Goal: Task Accomplishment & Management: Manage account settings

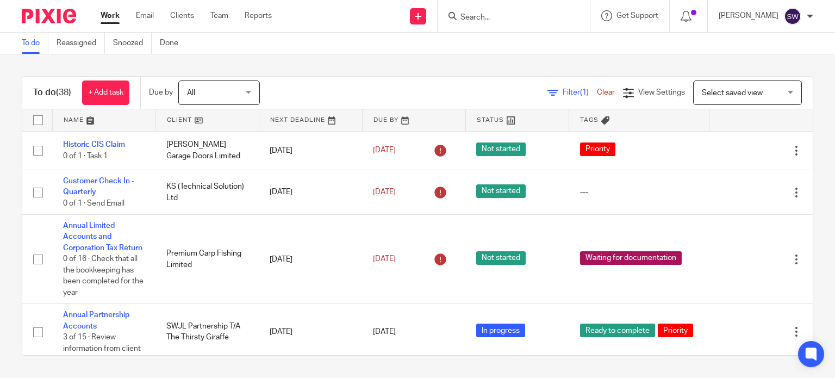
scroll to position [272, 0]
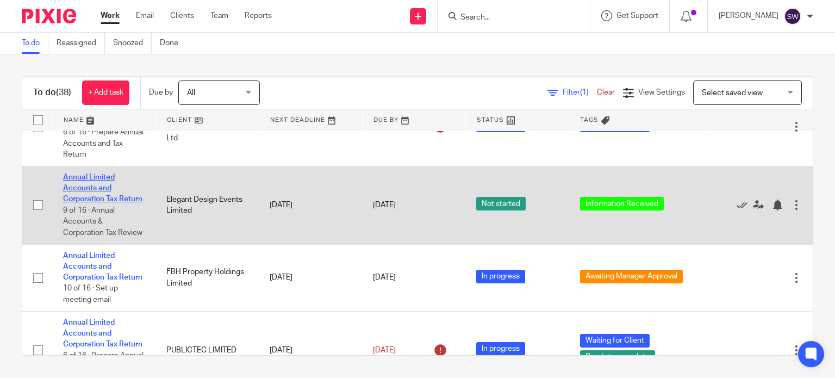
click at [82, 202] on link "Annual Limited Accounts and Corporation Tax Return" at bounding box center [102, 188] width 79 height 30
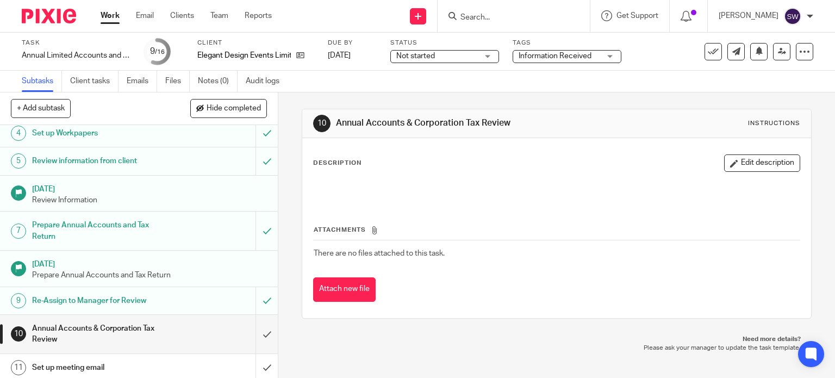
scroll to position [163, 0]
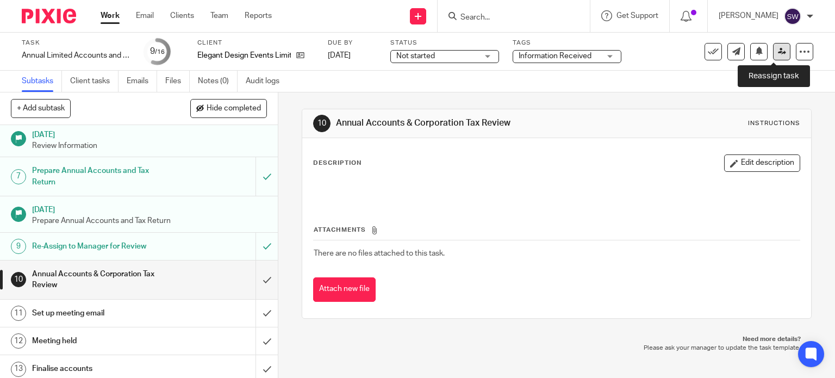
click at [778, 47] on icon at bounding box center [782, 51] width 8 height 8
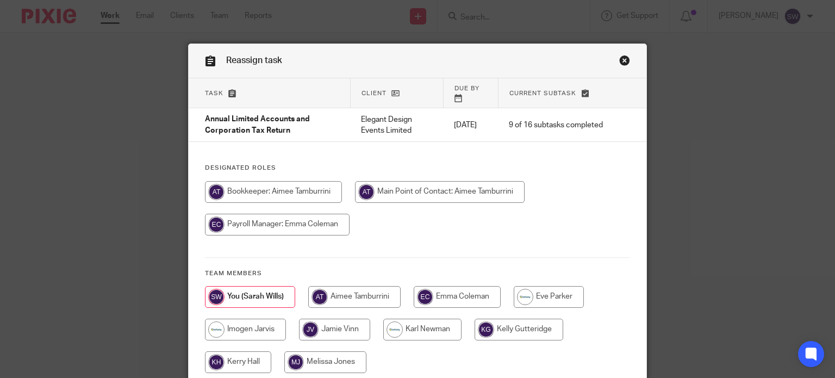
click at [355, 203] on input "radio" at bounding box center [440, 192] width 170 height 22
radio input "true"
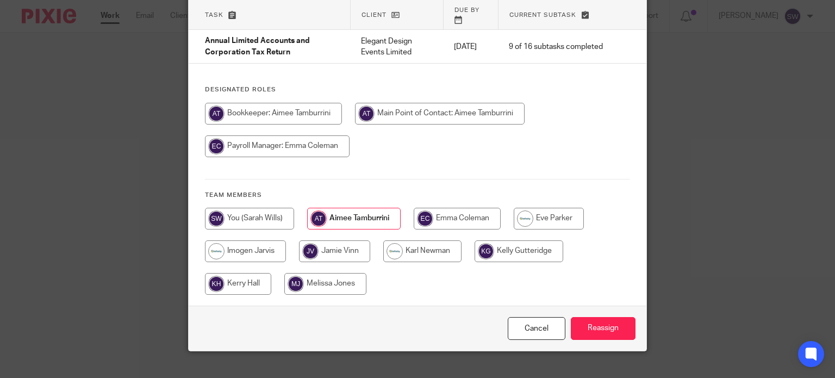
scroll to position [86, 0]
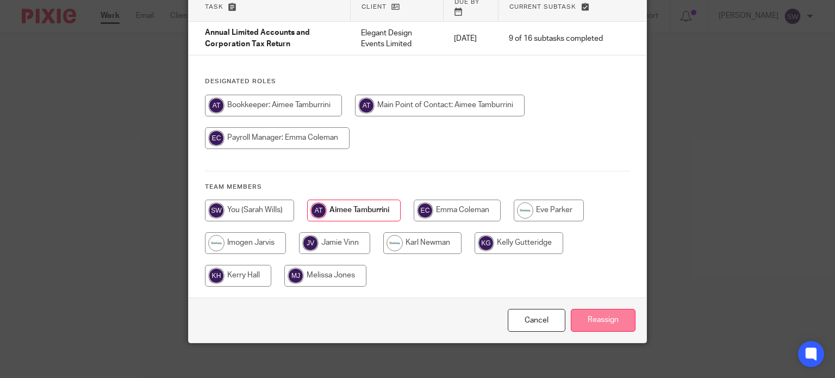
click at [601, 309] on input "Reassign" at bounding box center [603, 320] width 65 height 23
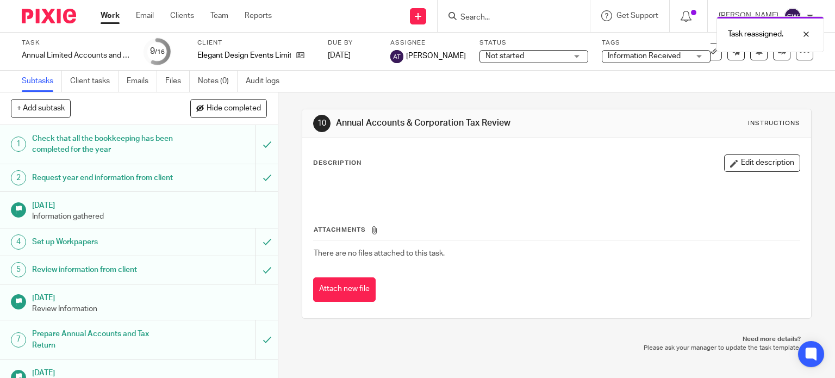
click at [112, 15] on link "Work" at bounding box center [110, 15] width 19 height 11
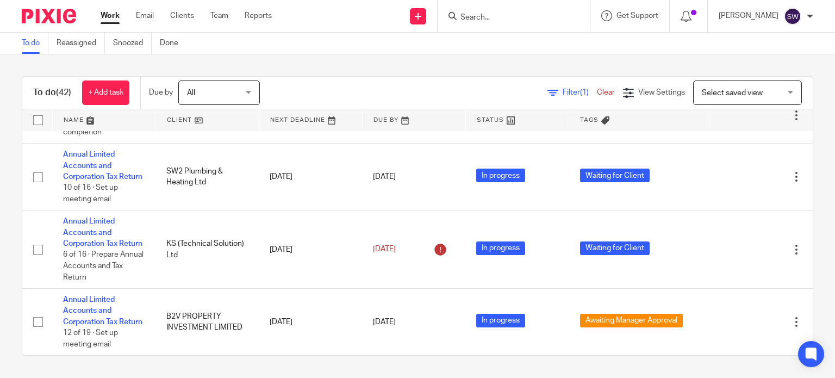
scroll to position [2444, 0]
click at [110, 17] on link "Work" at bounding box center [110, 15] width 19 height 11
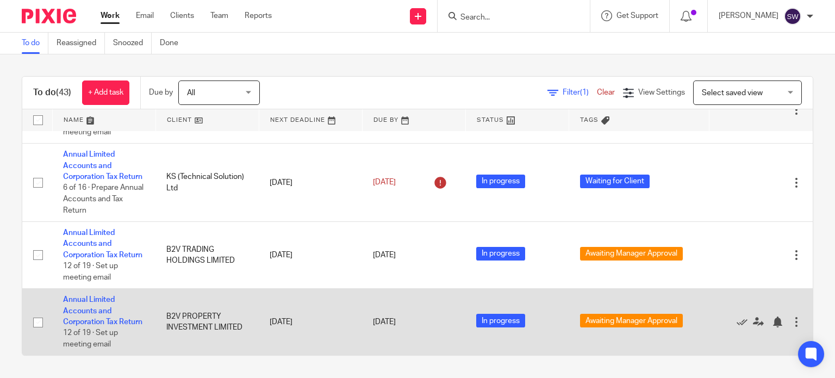
scroll to position [2522, 0]
click at [97, 296] on link "Annual Limited Accounts and Corporation Tax Return" at bounding box center [102, 311] width 79 height 30
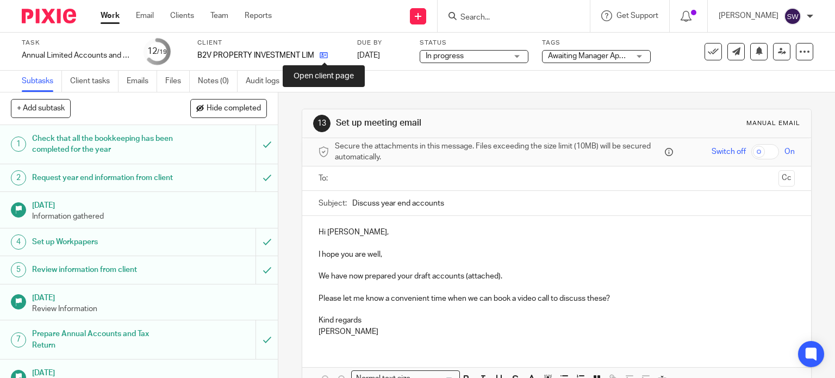
click at [322, 56] on icon at bounding box center [324, 55] width 8 height 8
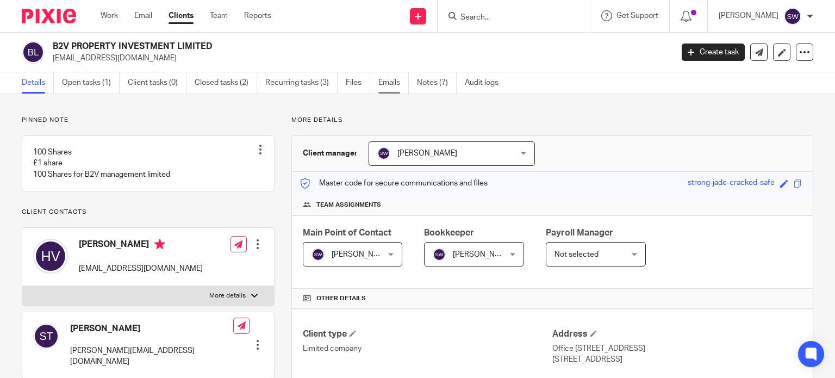
click at [386, 79] on link "Emails" at bounding box center [393, 82] width 30 height 21
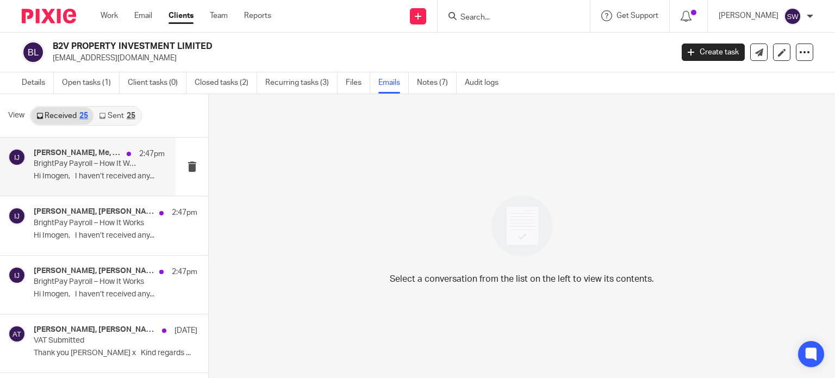
click at [64, 154] on h4 "Sharon Tamburrini, Me, Daniel Mock, Sue Whaley, Mail Delivery Subsystem, Imogen…" at bounding box center [78, 152] width 88 height 9
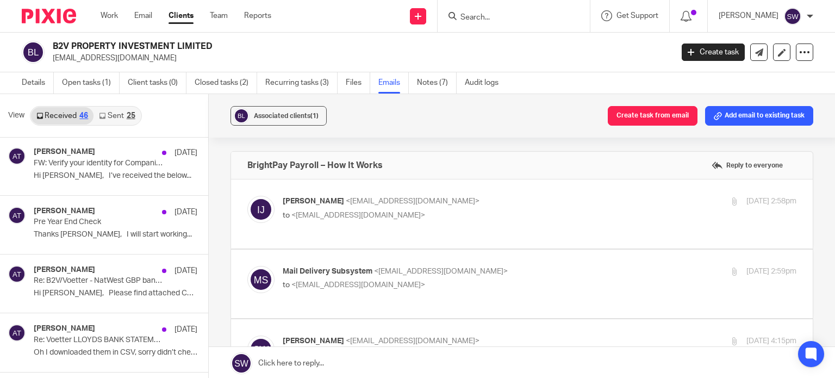
scroll to position [1196, 0]
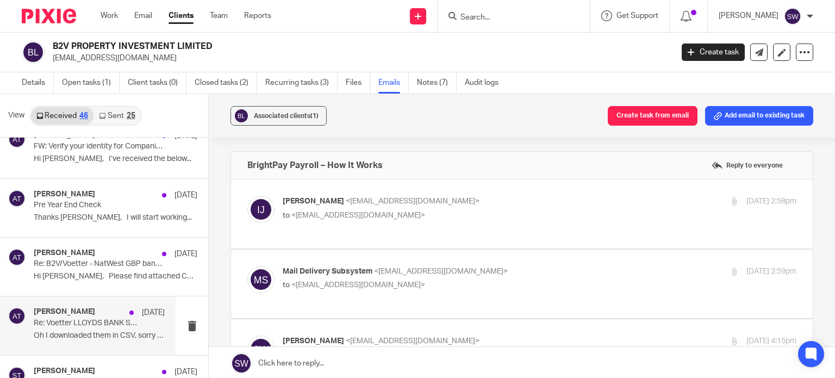
click at [89, 311] on h4 "Aimee Tamburrini" at bounding box center [64, 311] width 61 height 9
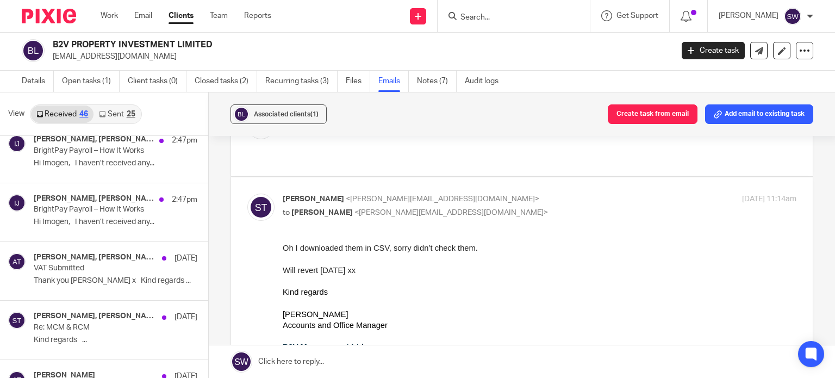
scroll to position [0, 0]
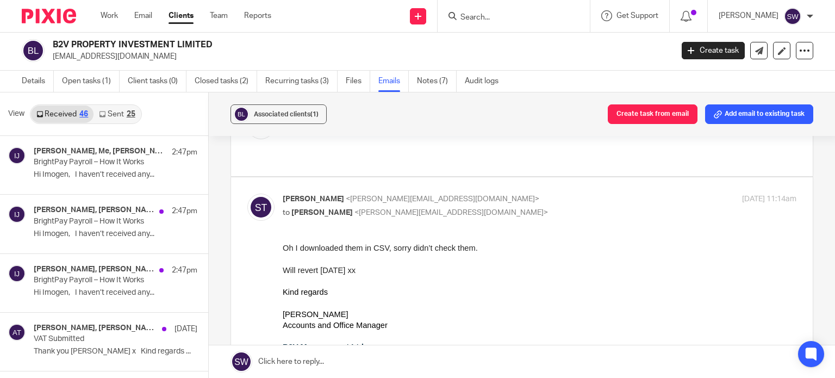
click at [112, 113] on link "Sent 25" at bounding box center [116, 113] width 47 height 17
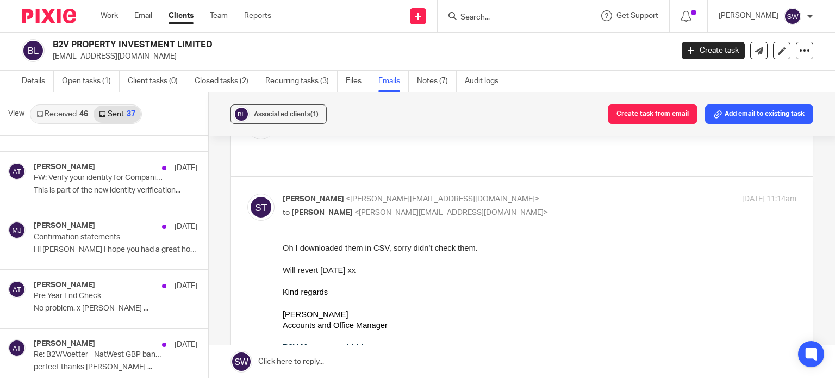
scroll to position [1087, 0]
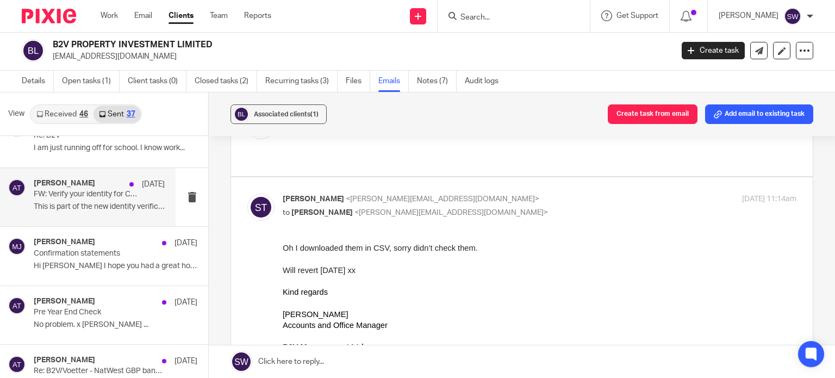
click at [74, 194] on p "FW: Verify your identity for Companies House now" at bounding box center [86, 194] width 105 height 9
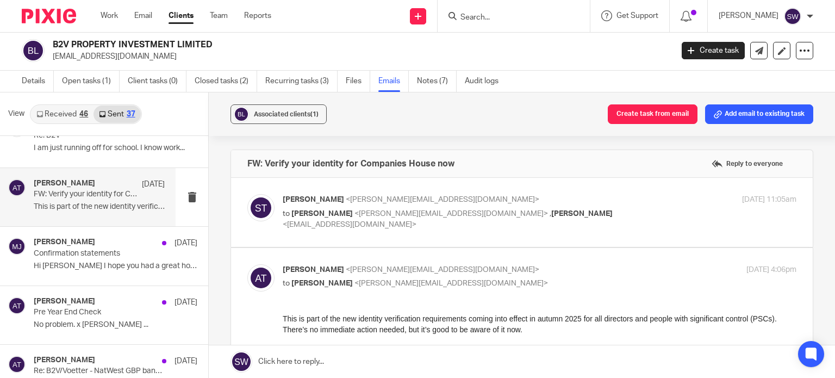
scroll to position [0, 0]
click at [570, 202] on p "Sharon Tamburrini <s.tamburrini@b2vmanagement.com>" at bounding box center [454, 199] width 342 height 11
checkbox input "true"
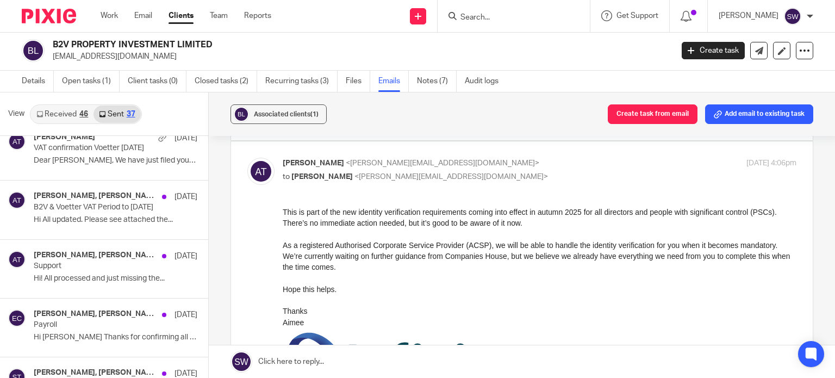
scroll to position [1716, 0]
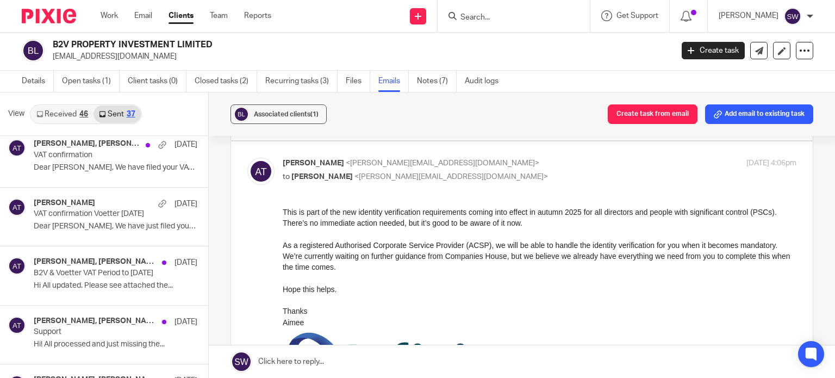
click at [52, 110] on link "Received 46" at bounding box center [62, 113] width 63 height 17
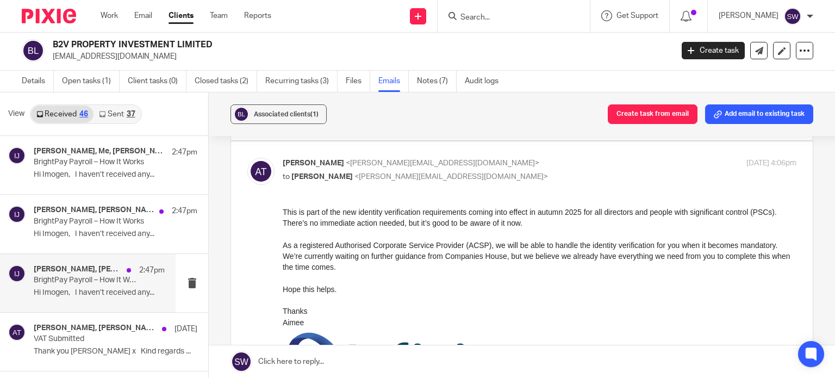
scroll to position [0, 0]
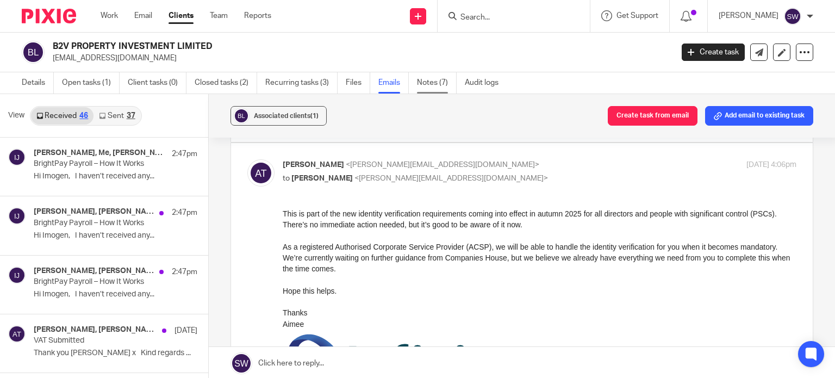
click at [432, 82] on link "Notes (7)" at bounding box center [437, 82] width 40 height 21
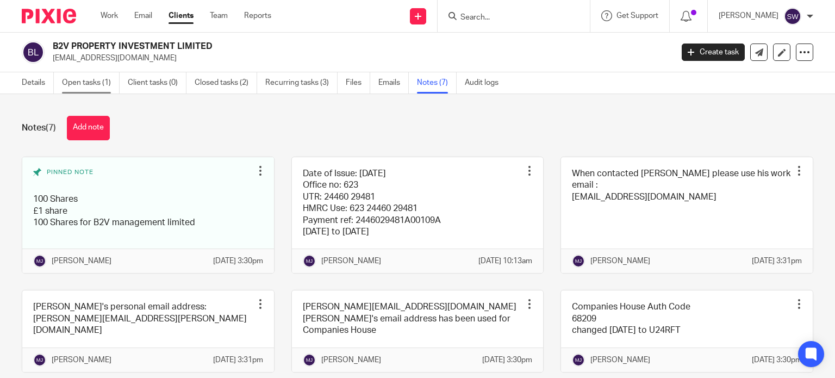
click at [93, 83] on link "Open tasks (1)" at bounding box center [91, 82] width 58 height 21
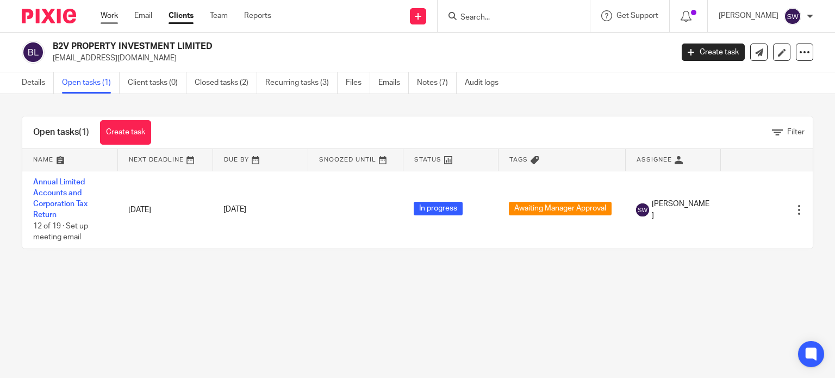
click at [111, 17] on link "Work" at bounding box center [109, 15] width 17 height 11
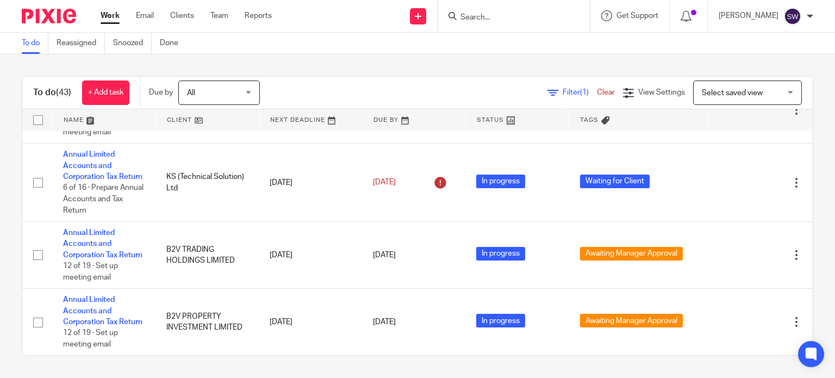
scroll to position [2522, 0]
click at [124, 46] on link "Snoozed" at bounding box center [132, 43] width 39 height 21
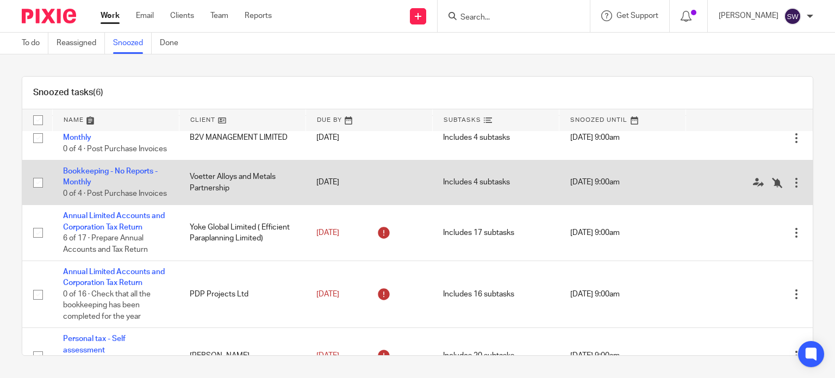
scroll to position [107, 0]
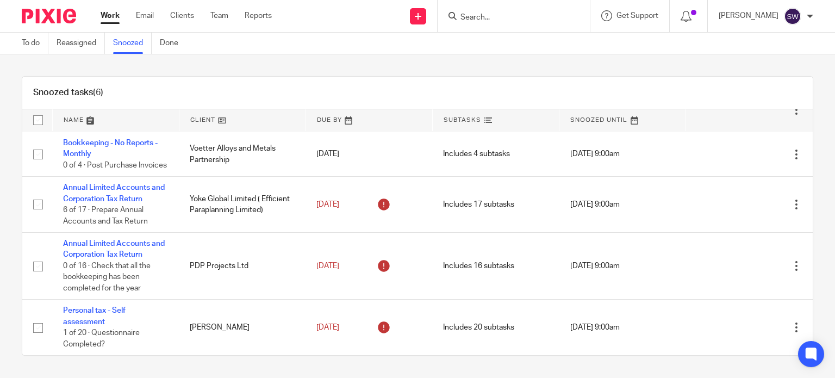
click at [109, 16] on link "Work" at bounding box center [110, 15] width 19 height 11
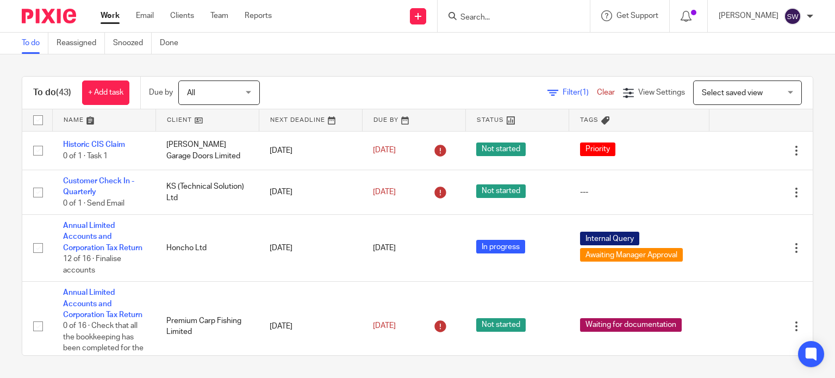
click at [495, 15] on input "Search" at bounding box center [508, 18] width 98 height 10
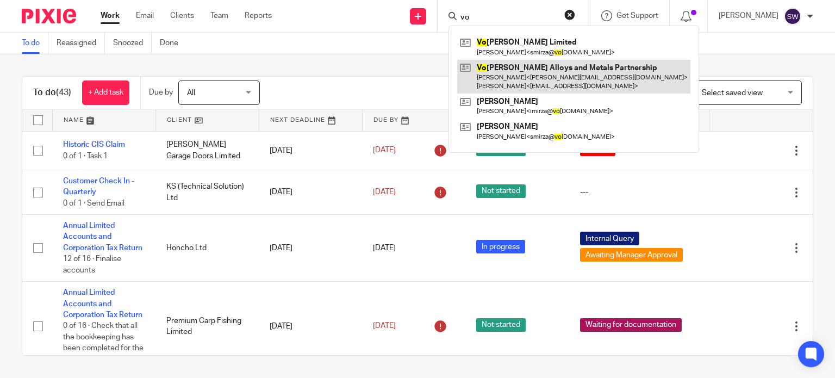
type input "vo"
click at [561, 67] on link at bounding box center [573, 77] width 233 height 34
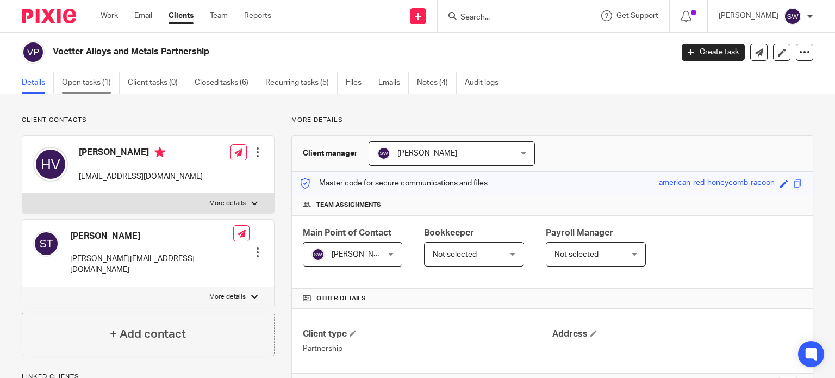
click at [83, 85] on link "Open tasks (1)" at bounding box center [91, 82] width 58 height 21
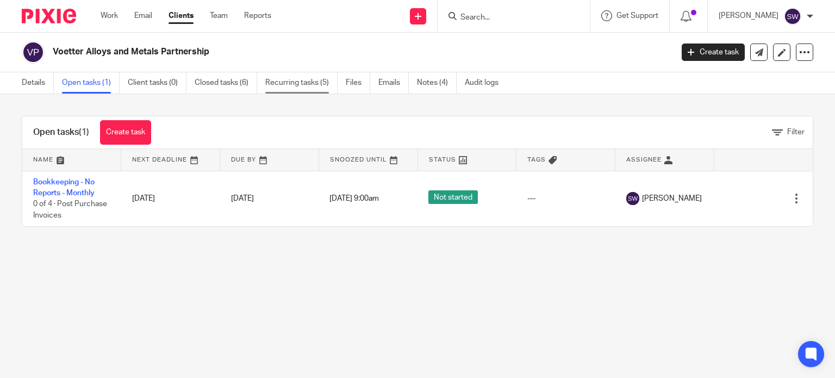
click at [285, 81] on link "Recurring tasks (5)" at bounding box center [301, 82] width 72 height 21
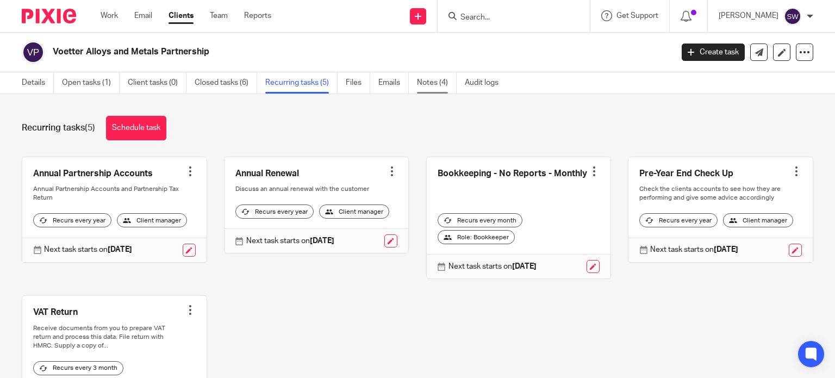
click at [433, 80] on link "Notes (4)" at bounding box center [437, 82] width 40 height 21
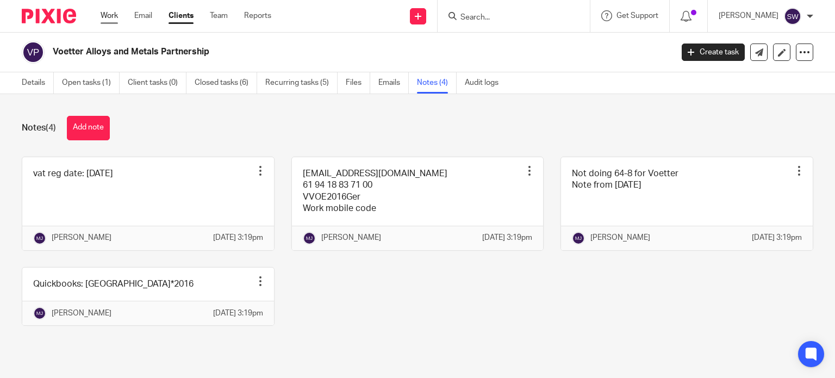
click at [108, 13] on link "Work" at bounding box center [109, 15] width 17 height 11
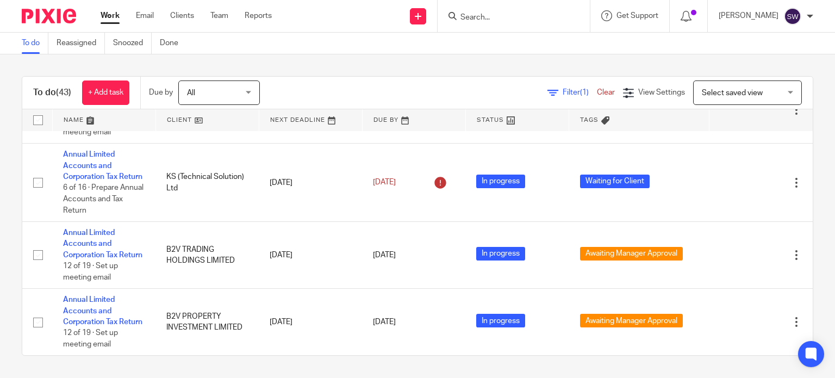
scroll to position [2522, 0]
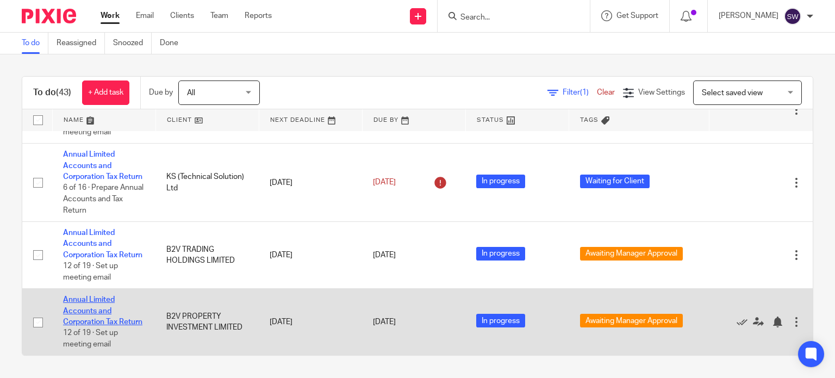
click at [99, 296] on link "Annual Limited Accounts and Corporation Tax Return" at bounding box center [102, 311] width 79 height 30
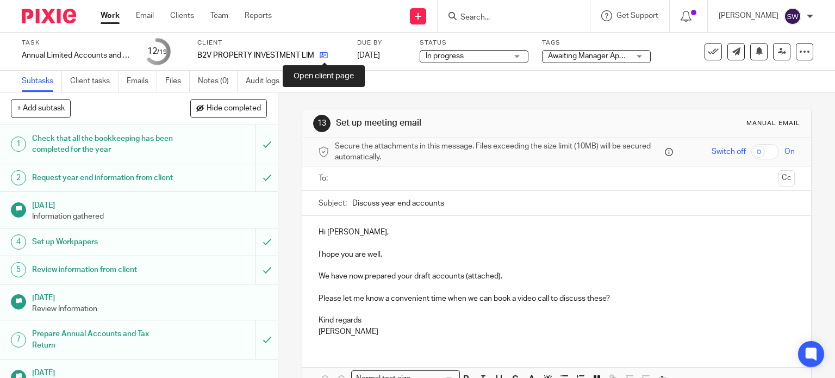
click at [324, 54] on icon at bounding box center [324, 55] width 8 height 8
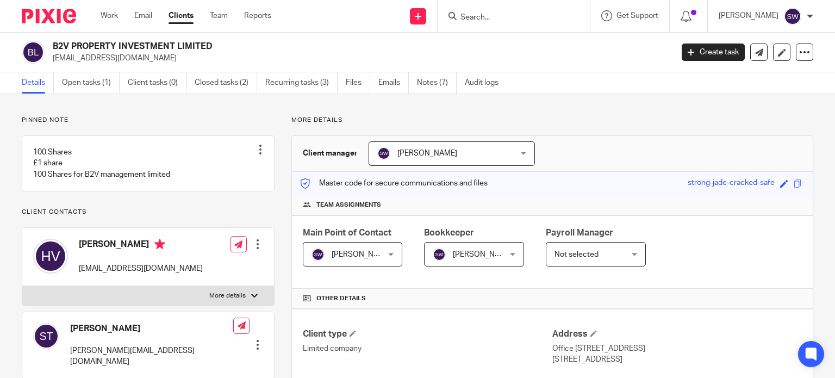
click at [500, 24] on div at bounding box center [514, 16] width 152 height 32
click at [498, 17] on input "Search" at bounding box center [508, 18] width 98 height 10
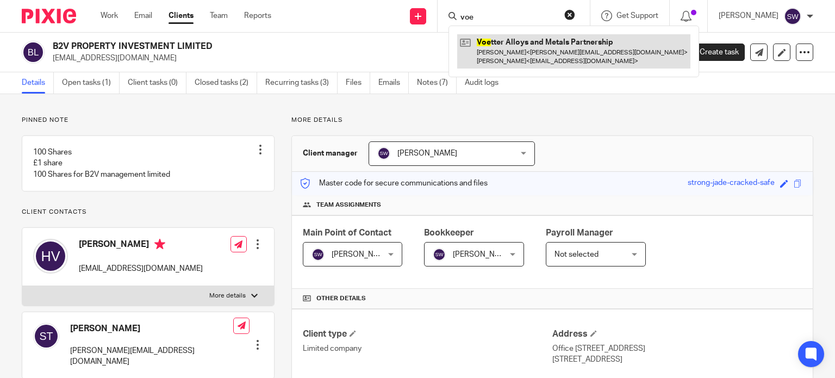
type input "voe"
click at [523, 44] on link at bounding box center [573, 51] width 233 height 34
click at [513, 38] on link at bounding box center [573, 51] width 233 height 34
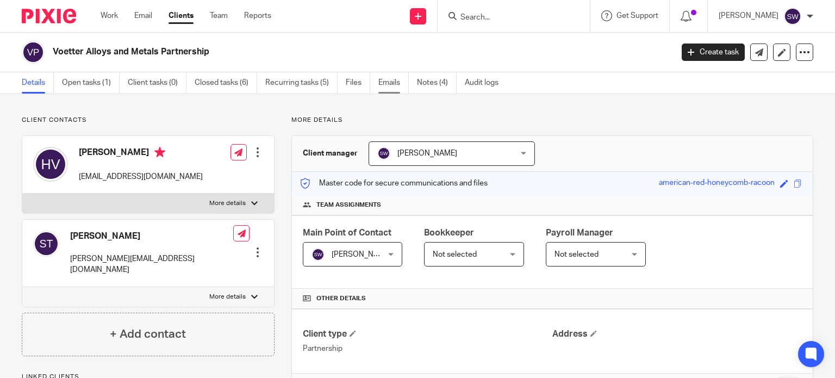
click at [387, 84] on link "Emails" at bounding box center [393, 82] width 30 height 21
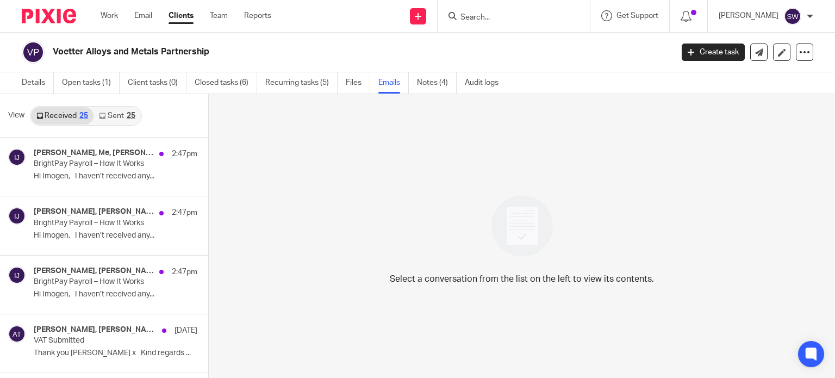
click at [119, 113] on link "Sent 25" at bounding box center [116, 115] width 47 height 17
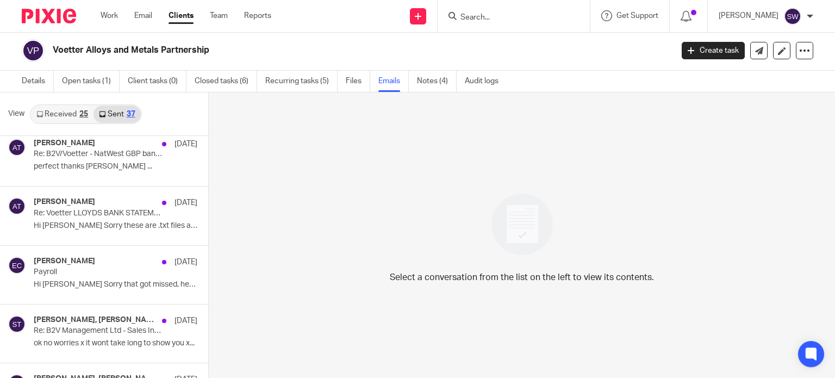
scroll to position [1305, 0]
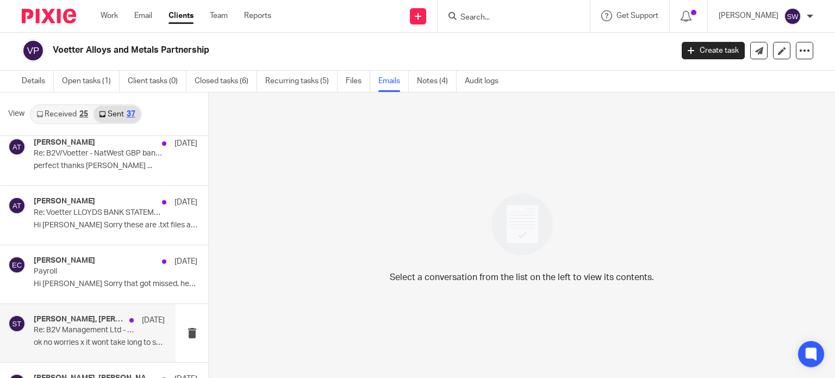
click at [91, 330] on p "Re: B2V Management Ltd - Sales Invoice" at bounding box center [86, 330] width 105 height 9
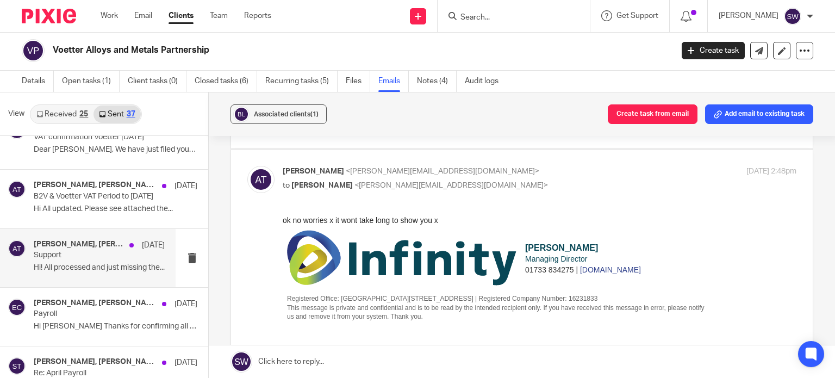
scroll to position [1794, 0]
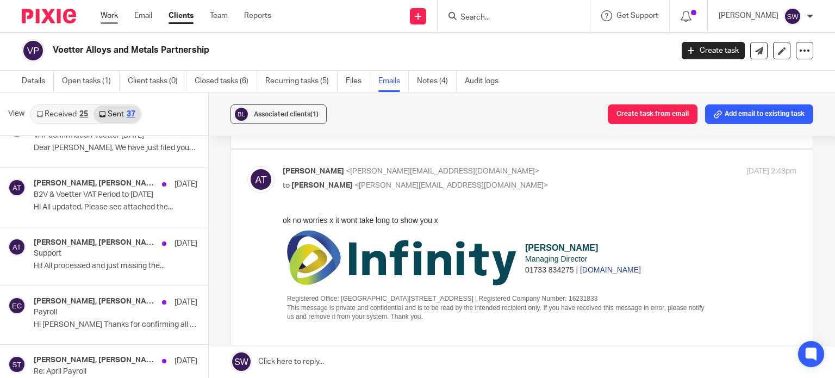
click at [111, 14] on link "Work" at bounding box center [109, 15] width 17 height 11
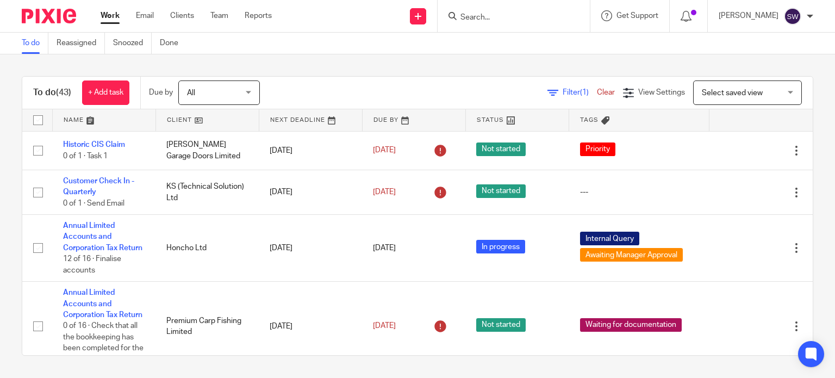
click at [506, 20] on input "Search" at bounding box center [508, 18] width 98 height 10
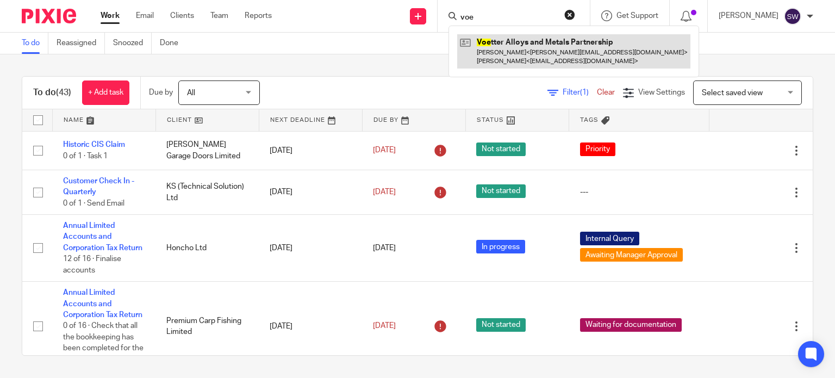
type input "voe"
click at [538, 41] on link at bounding box center [573, 51] width 233 height 34
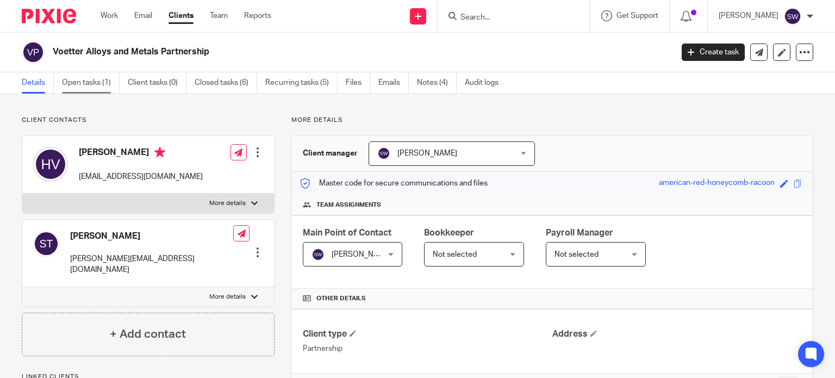
click at [84, 82] on link "Open tasks (1)" at bounding box center [91, 82] width 58 height 21
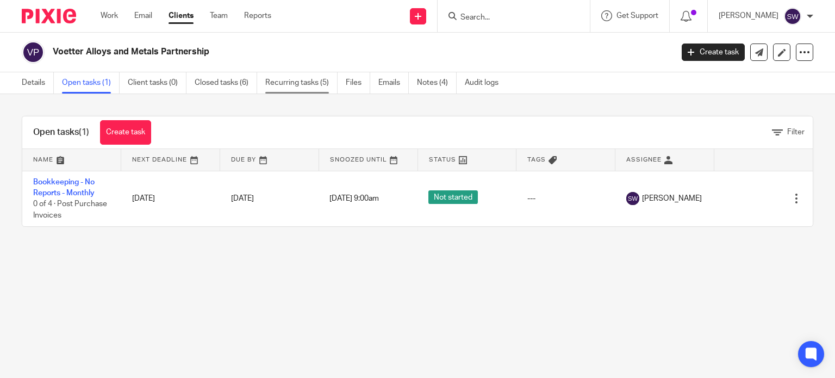
click at [297, 82] on link "Recurring tasks (5)" at bounding box center [301, 82] width 72 height 21
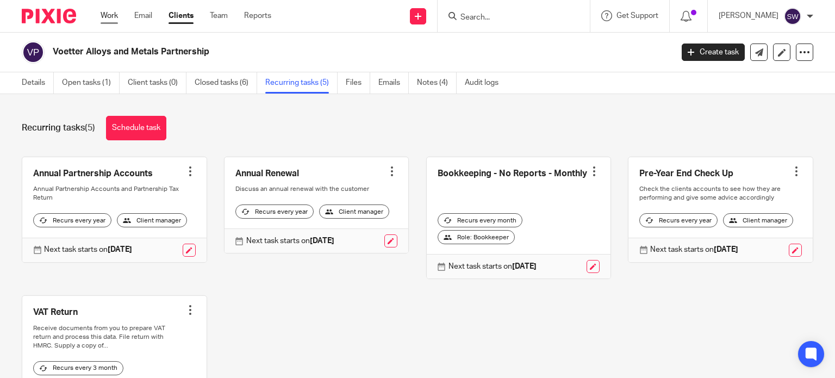
drag, startPoint x: 98, startPoint y: 11, endPoint x: 105, endPoint y: 12, distance: 7.1
click at [98, 11] on div "Work Email Clients Team Reports Work Email Clients Team Reports Settings" at bounding box center [189, 16] width 198 height 32
click at [112, 15] on link "Work" at bounding box center [109, 15] width 17 height 11
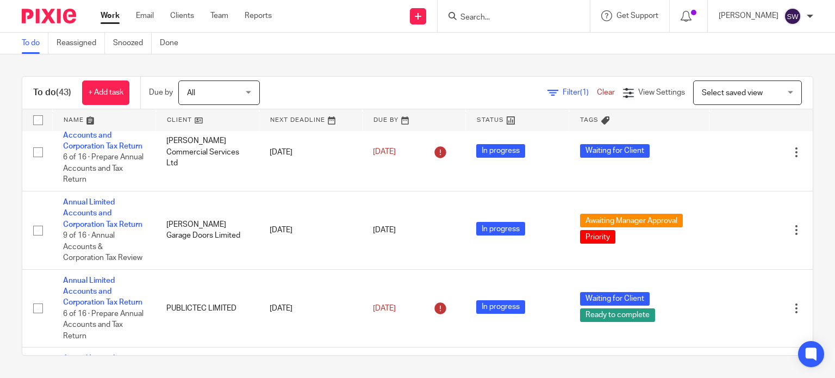
scroll to position [435, 0]
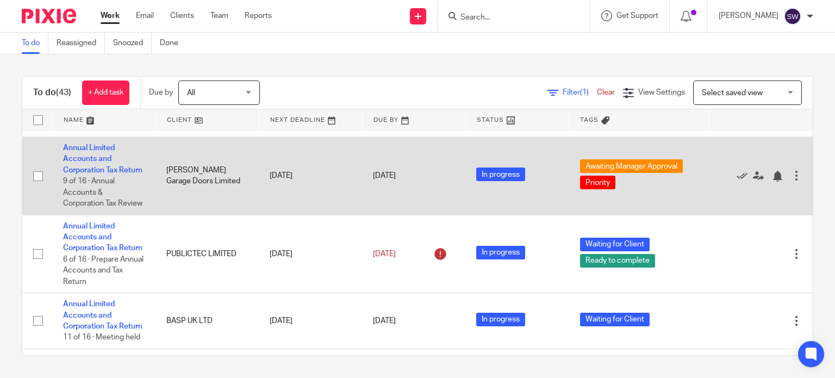
click at [99, 198] on td "Annual Limited Accounts and Corporation Tax Return 9 of 16 · Annual Accounts & …" at bounding box center [103, 176] width 103 height 78
click at [98, 174] on link "Annual Limited Accounts and Corporation Tax Return" at bounding box center [102, 159] width 79 height 30
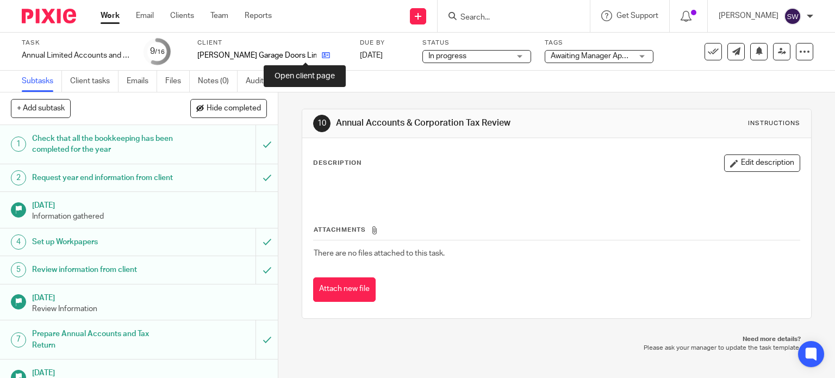
click at [322, 55] on icon at bounding box center [326, 55] width 8 height 8
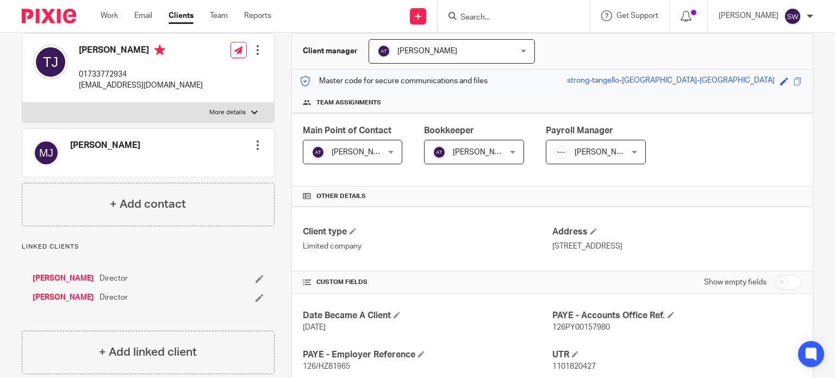
scroll to position [109, 0]
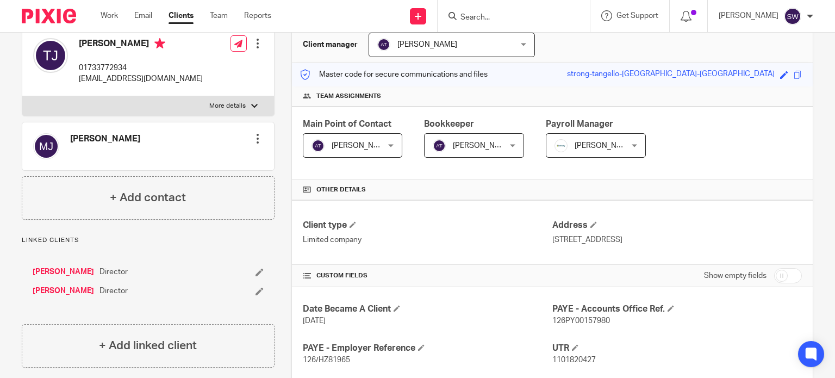
click at [58, 290] on link "[PERSON_NAME]" at bounding box center [63, 290] width 61 height 11
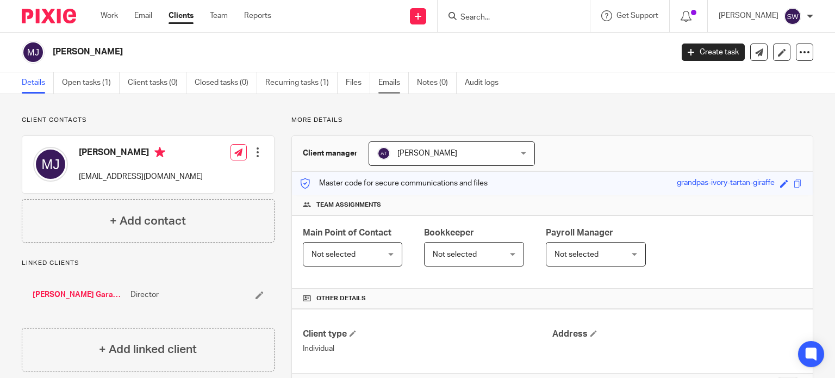
click at [397, 82] on link "Emails" at bounding box center [393, 82] width 30 height 21
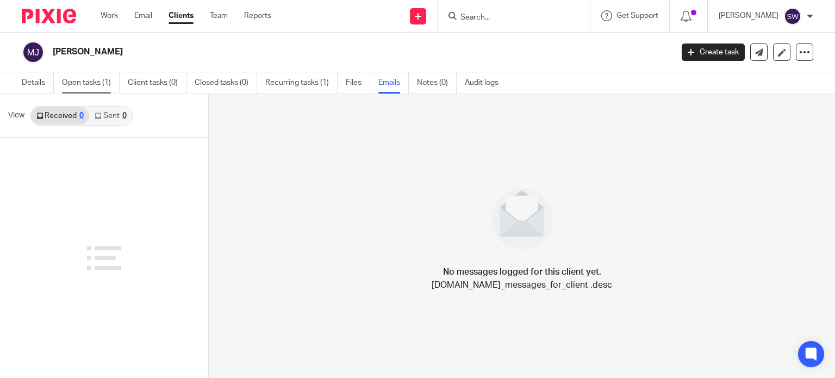
click at [86, 80] on link "Open tasks (1)" at bounding box center [91, 82] width 58 height 21
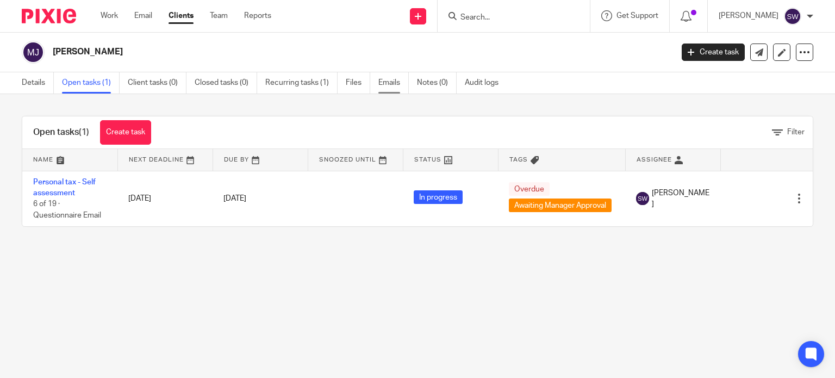
click at [387, 85] on link "Emails" at bounding box center [393, 82] width 30 height 21
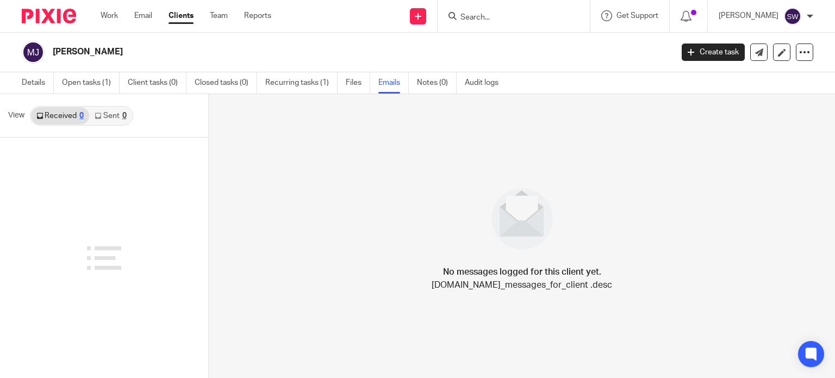
click at [111, 111] on link "Sent 0" at bounding box center [110, 115] width 42 height 17
click at [113, 18] on link "Work" at bounding box center [109, 15] width 17 height 11
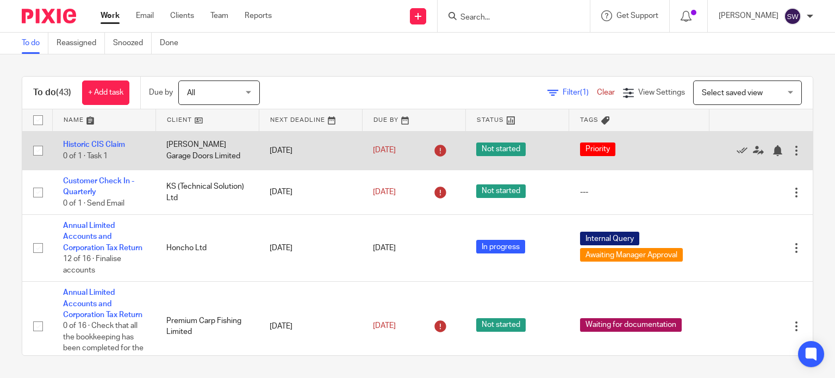
click at [191, 147] on td "[PERSON_NAME] Garage Doors Limited" at bounding box center [206, 150] width 103 height 39
click at [190, 145] on td "[PERSON_NAME] Garage Doors Limited" at bounding box center [206, 150] width 103 height 39
click at [98, 141] on link "Historic CIS Claim" at bounding box center [94, 145] width 62 height 8
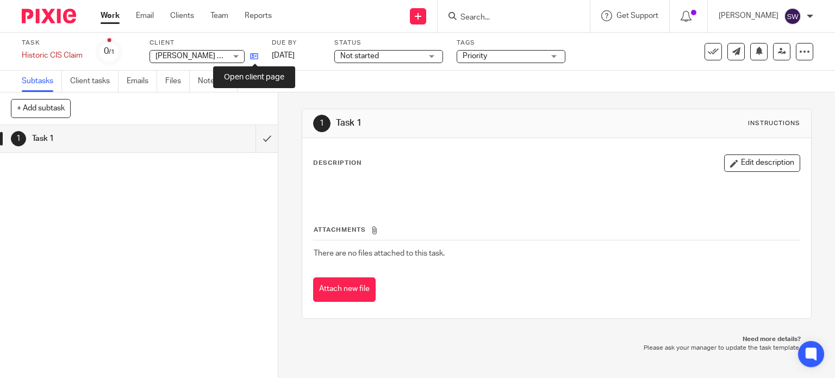
click at [252, 56] on icon at bounding box center [254, 56] width 8 height 8
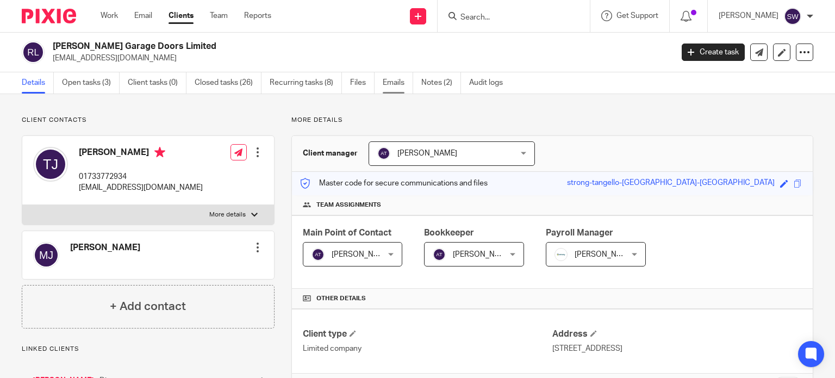
click at [390, 81] on link "Emails" at bounding box center [398, 82] width 30 height 21
